Goal: Navigation & Orientation: Find specific page/section

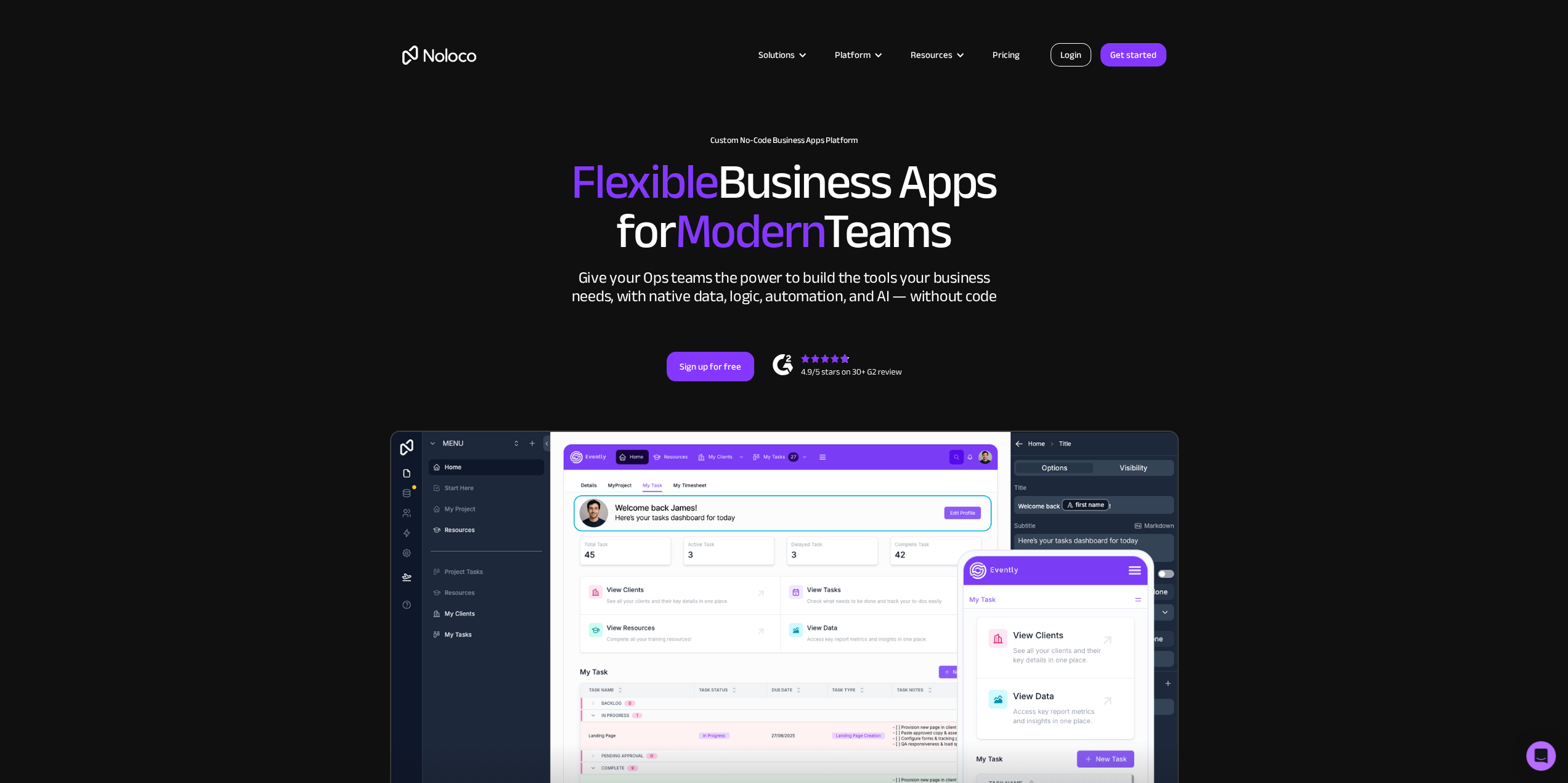
click at [1075, 60] on link "Login" at bounding box center [1071, 55] width 41 height 24
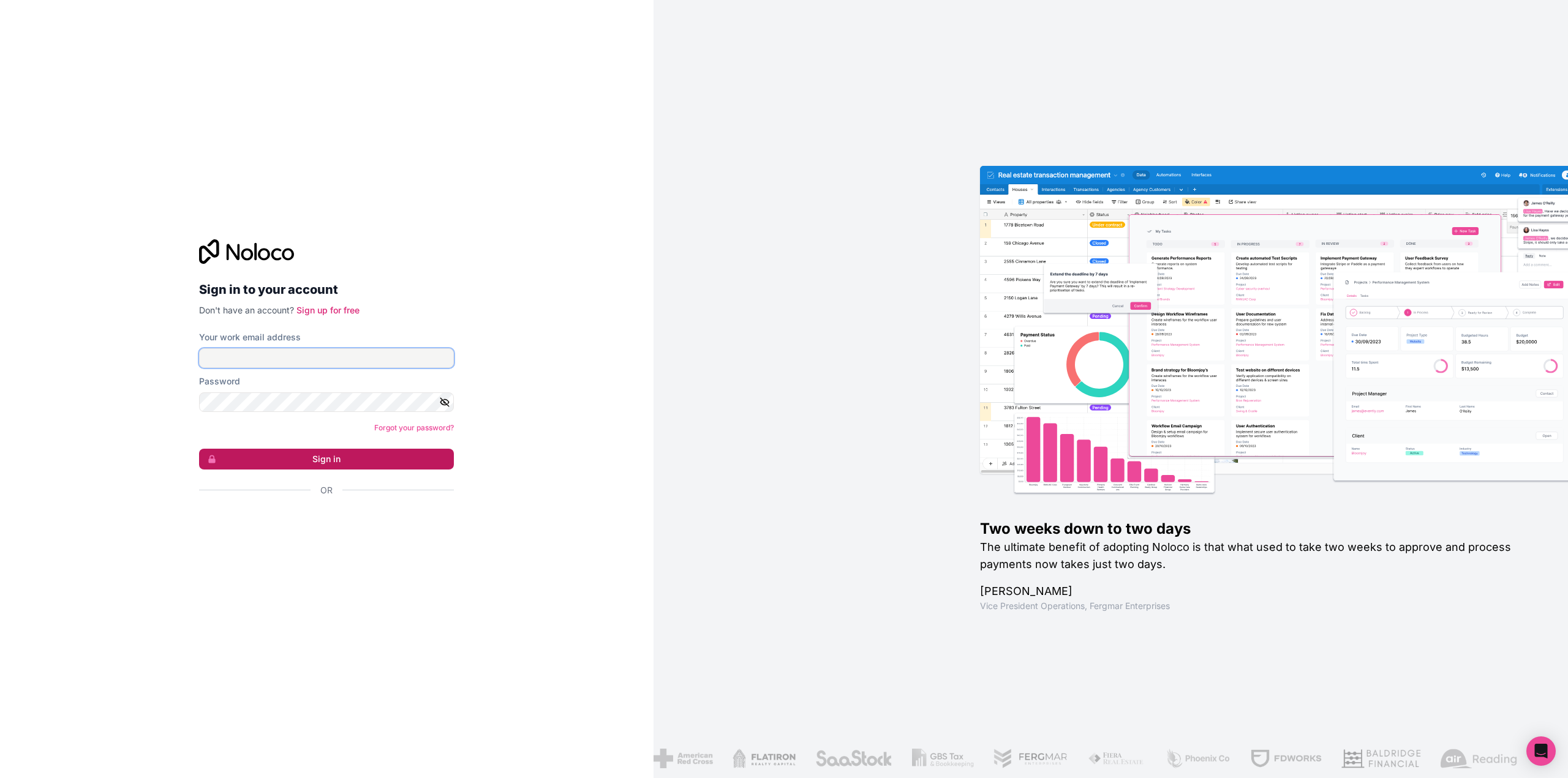
type input "[PERSON_NAME][EMAIL_ADDRESS][PERSON_NAME][DOMAIN_NAME]"
click at [351, 454] on button "Sign in" at bounding box center [327, 459] width 255 height 21
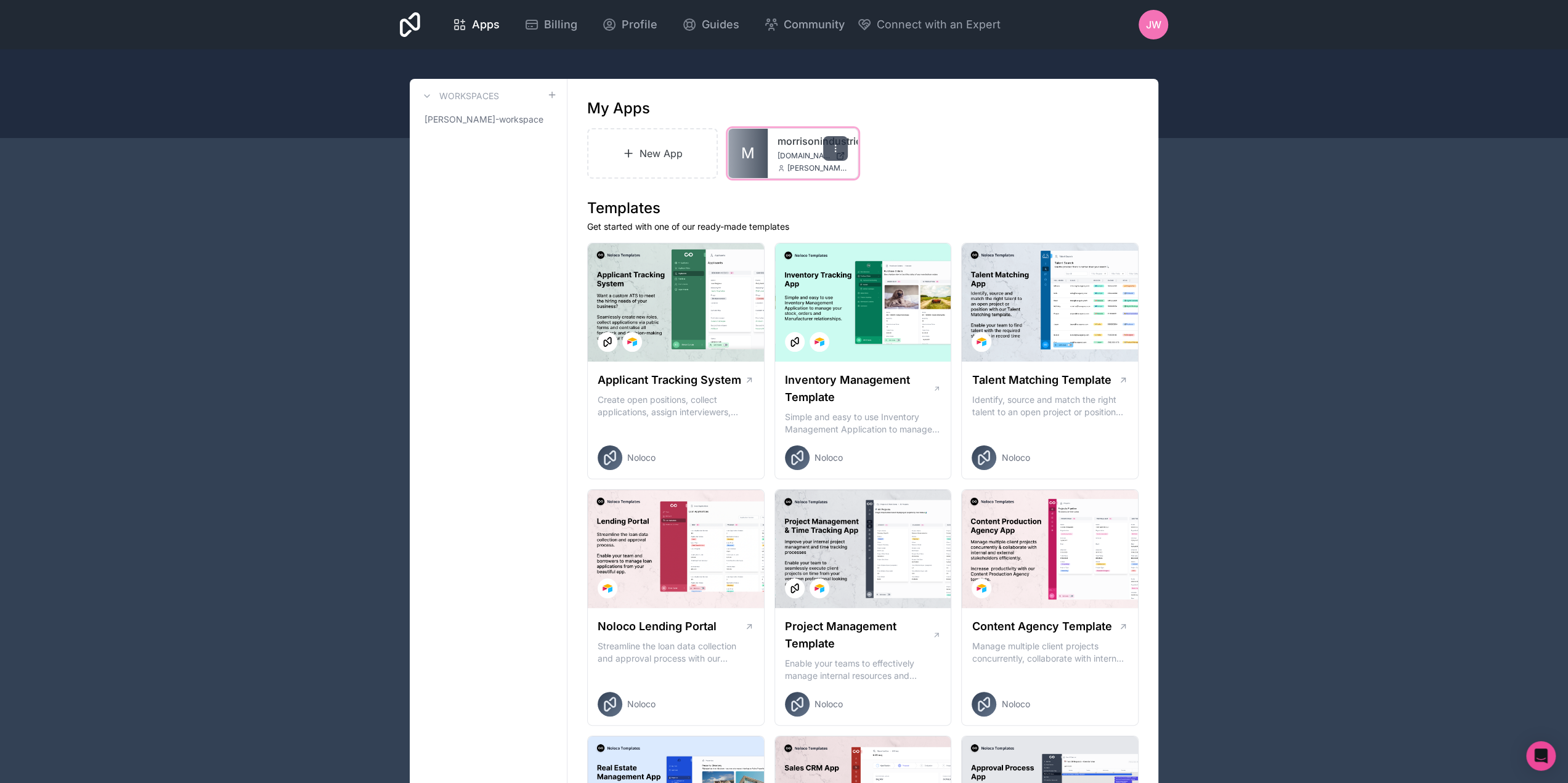
click at [839, 154] on div at bounding box center [836, 148] width 25 height 25
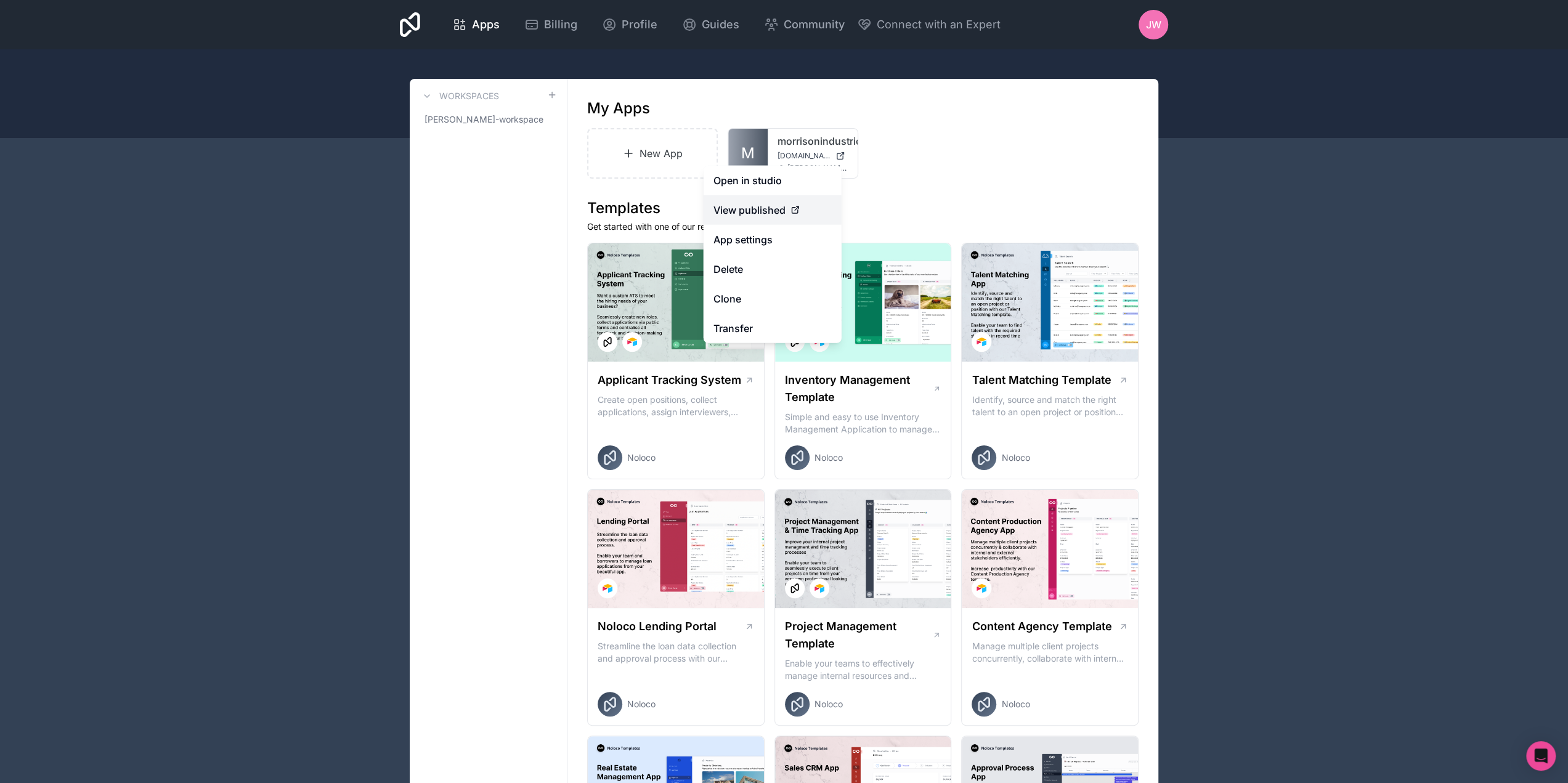
click at [813, 204] on div "View published" at bounding box center [773, 210] width 118 height 15
click at [765, 219] on link "View published" at bounding box center [773, 210] width 138 height 30
click at [776, 215] on span "View published" at bounding box center [750, 210] width 72 height 15
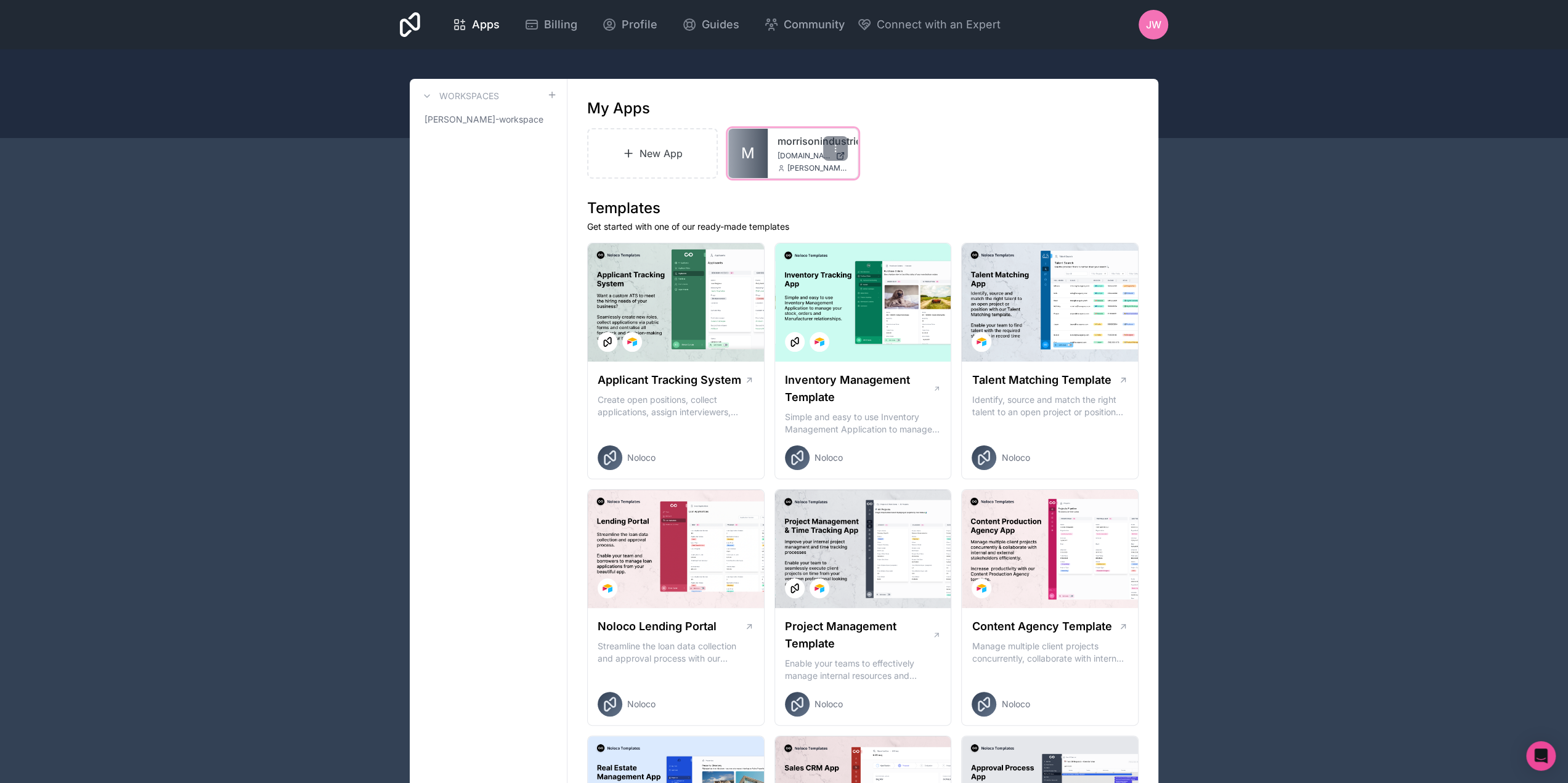
click at [776, 147] on div "morrisonindustries [DOMAIN_NAME] [PERSON_NAME][DOMAIN_NAME][EMAIL_ADDRESS][PERS…" at bounding box center [812, 153] width 90 height 49
click at [757, 157] on link "M" at bounding box center [748, 153] width 39 height 49
